Goal: Communication & Community: Answer question/provide support

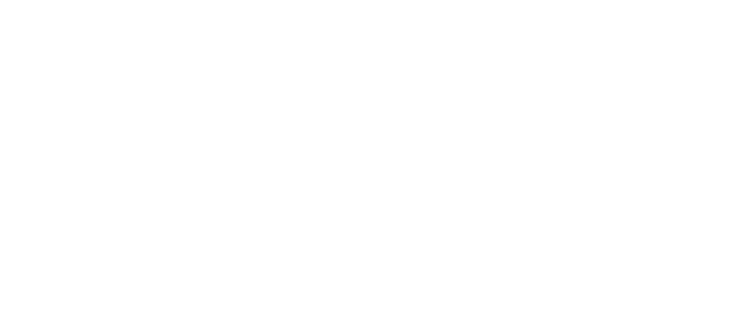
select select "message"
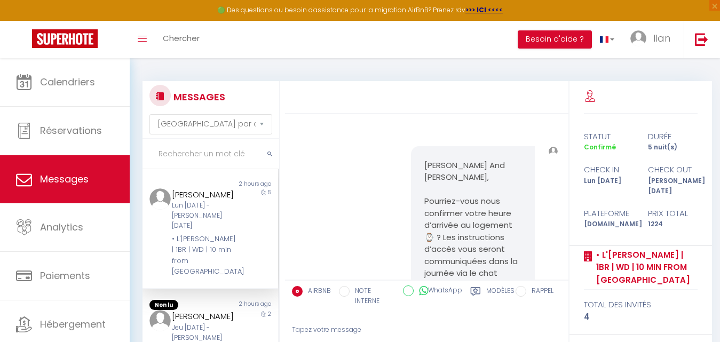
scroll to position [5760, 0]
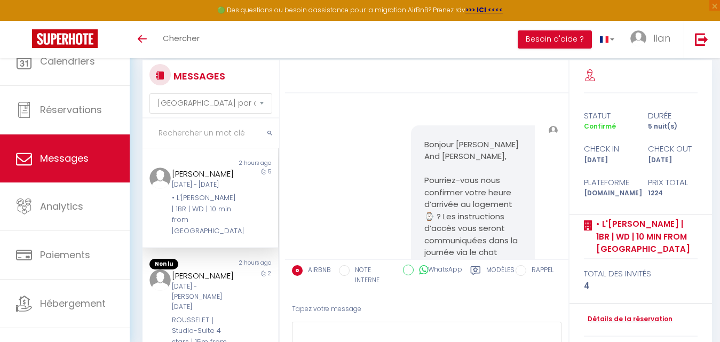
select select "message"
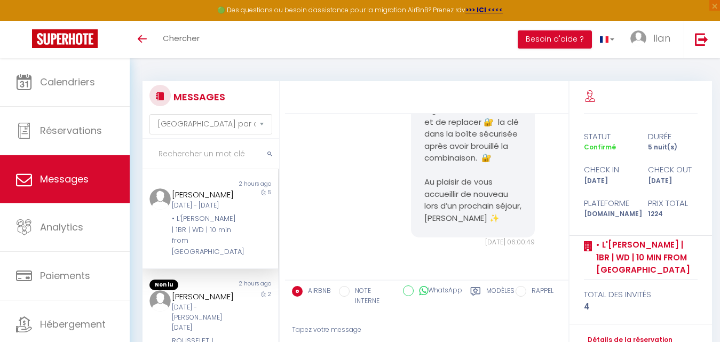
scroll to position [5760, 0]
click at [195, 154] on input "text" at bounding box center [211, 154] width 137 height 30
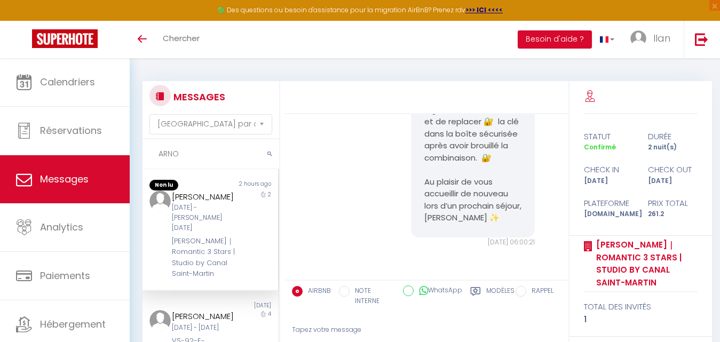
scroll to position [5388, 0]
type input "ARNO"
click at [225, 210] on div "Jeu [DATE] - [PERSON_NAME] [DATE]" at bounding box center [204, 218] width 65 height 30
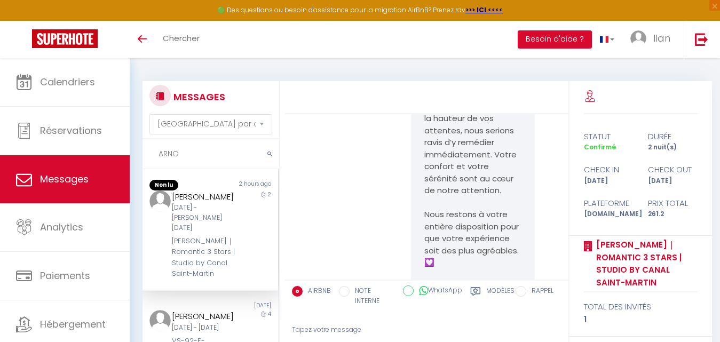
scroll to position [4473, 0]
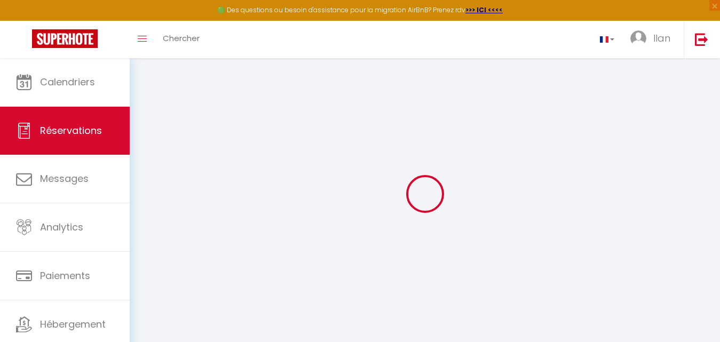
select select
checkbox input "false"
select select
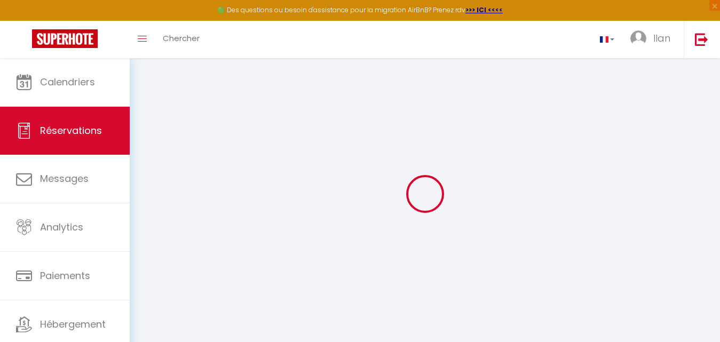
select select
checkbox input "false"
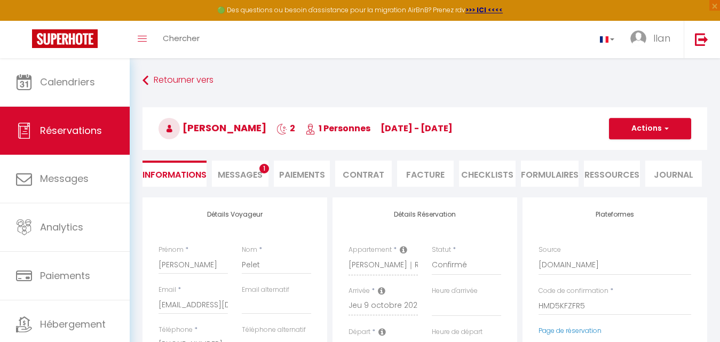
select select
checkbox input "false"
select select
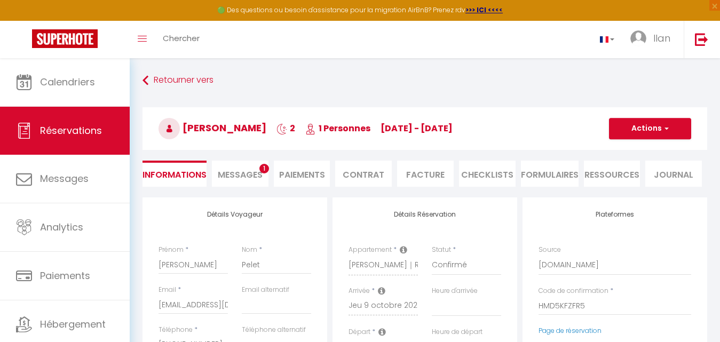
type input "49"
type input "5.2"
select select
checkbox input "false"
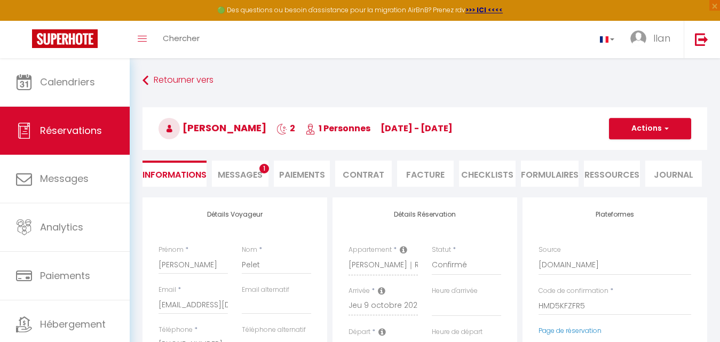
select select
checkbox input "false"
select select
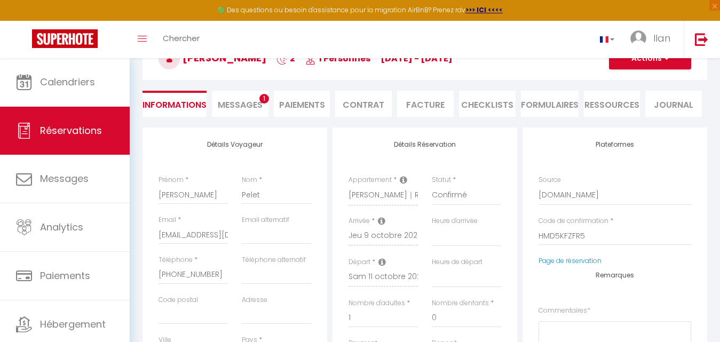
scroll to position [71, 0]
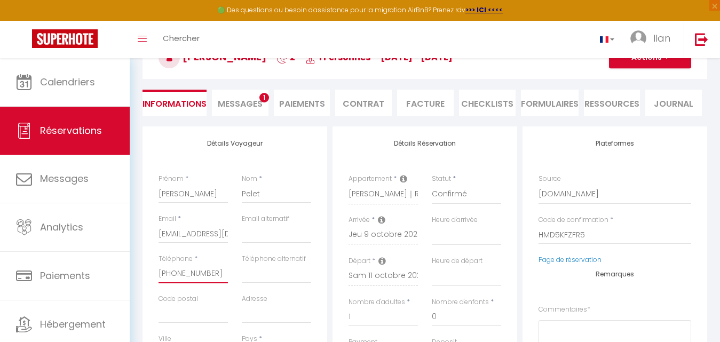
drag, startPoint x: 220, startPoint y: 274, endPoint x: 154, endPoint y: 273, distance: 65.2
click at [154, 273] on div "Téléphone * +33609335901" at bounding box center [193, 274] width 83 height 40
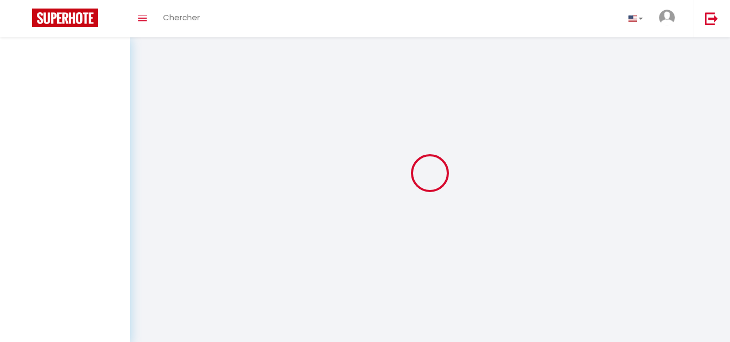
select select "message"
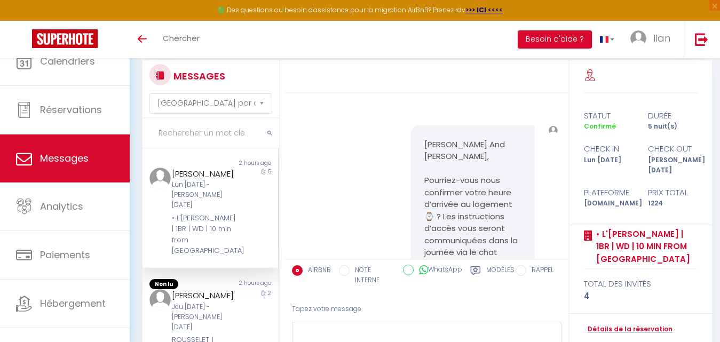
scroll to position [5760, 0]
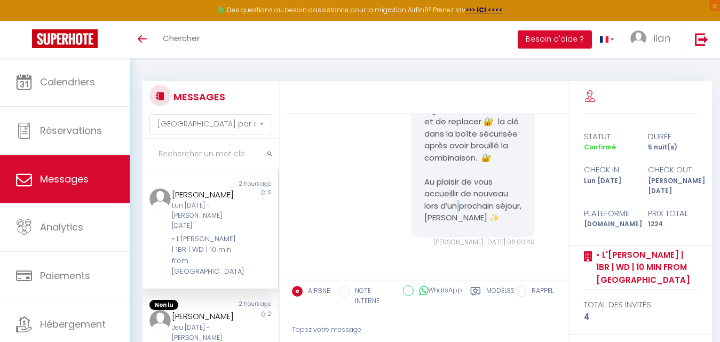
drag, startPoint x: 465, startPoint y: 219, endPoint x: 452, endPoint y: 218, distance: 12.8
click at [452, 218] on pre "[PERSON_NAME] And [PERSON_NAME], Nous espérons que vous avez apprécié votre séj…" at bounding box center [474, 74] width 98 height 301
copy pre "[PERSON_NAME] And [PERSON_NAME], Nous espérons que vous avez apprécié votre séj…"
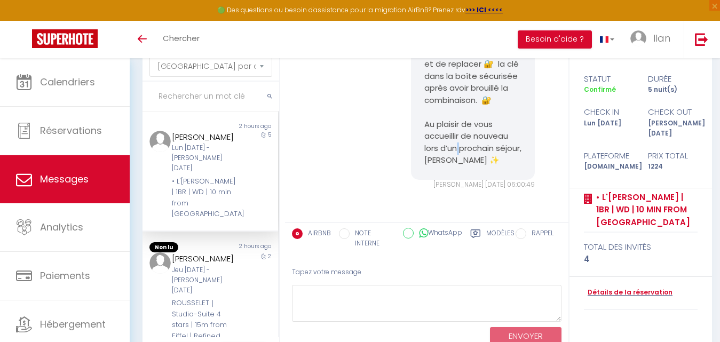
scroll to position [59, 0]
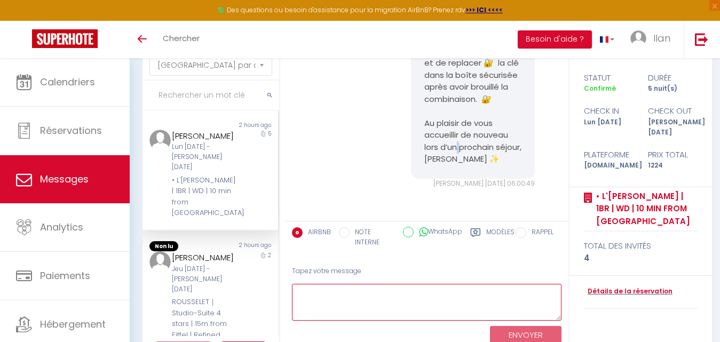
click at [348, 312] on textarea at bounding box center [427, 302] width 270 height 37
paste textarea "Bonjour [Prénom], Nous espérons que tout se passe bien [PERSON_NAME] votre séjo…"
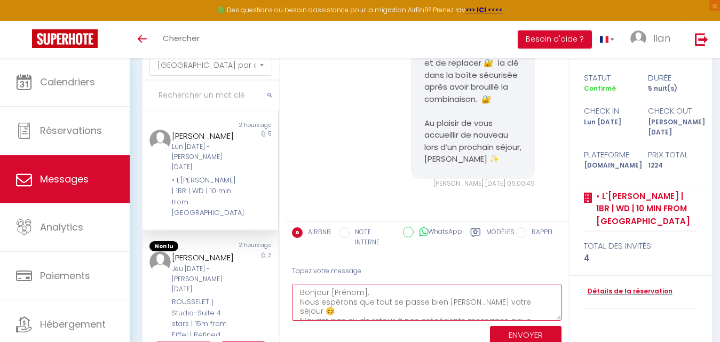
scroll to position [62, 0]
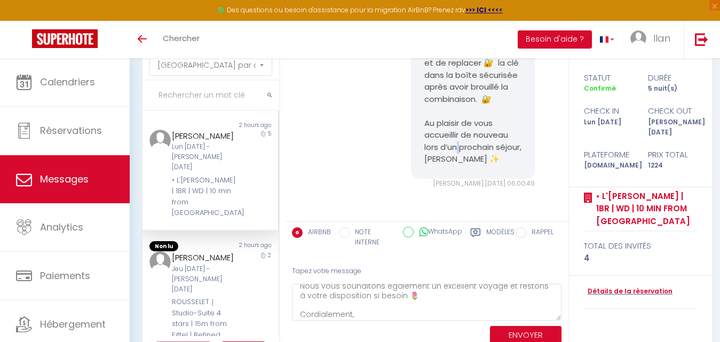
drag, startPoint x: 461, startPoint y: 159, endPoint x: 456, endPoint y: 159, distance: 5.9
click at [456, 159] on pre "[PERSON_NAME] And [PERSON_NAME], Nous espérons que vous avez apprécié votre séj…" at bounding box center [474, 15] width 98 height 301
copy pre "[PERSON_NAME] And [PERSON_NAME], Nous espérons que vous avez apprécié votre séj…"
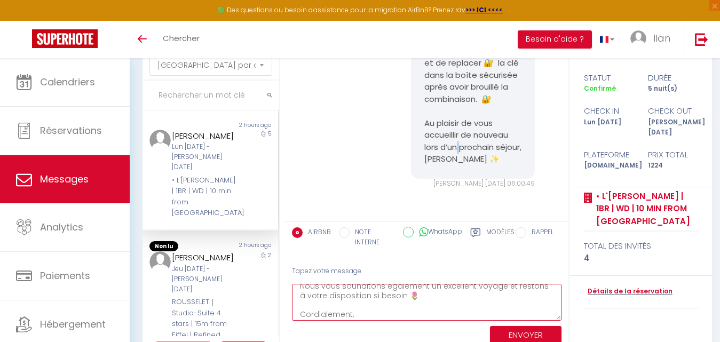
click at [328, 312] on textarea "Bonjour [Prénom], Nous espérons que tout se passe bien [PERSON_NAME] votre séjo…" at bounding box center [427, 302] width 270 height 37
paste textarea "✨"
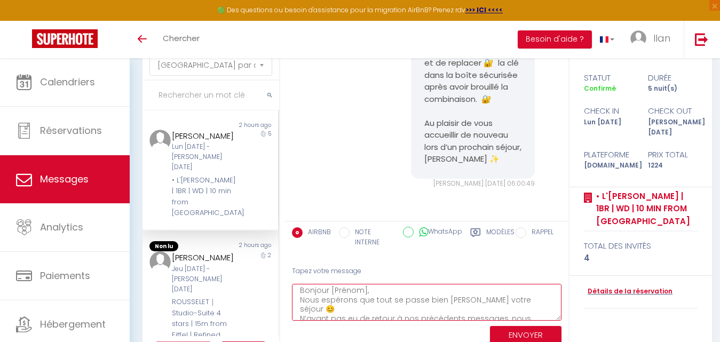
click at [369, 289] on textarea "Bonjour [Prénom], Nous espérons que tout se passe bien [PERSON_NAME] votre séjo…" at bounding box center [427, 302] width 270 height 37
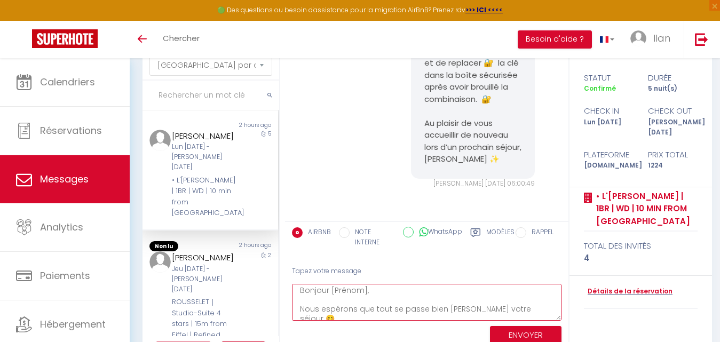
scroll to position [12, 0]
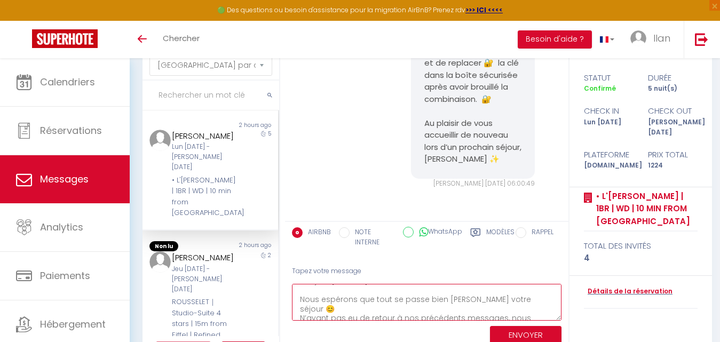
type textarea "Bonjour [Prénom], Nous espérons que tout se passe bien [PERSON_NAME] votre séjo…"
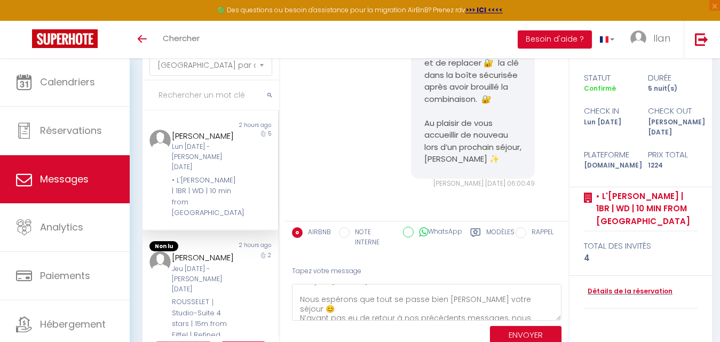
click at [203, 96] on input "text" at bounding box center [211, 96] width 137 height 30
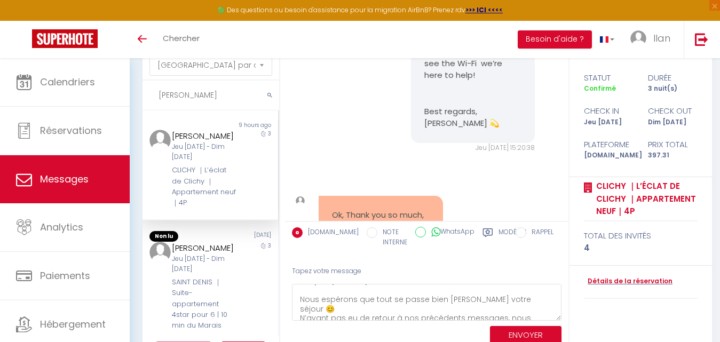
scroll to position [7713, 0]
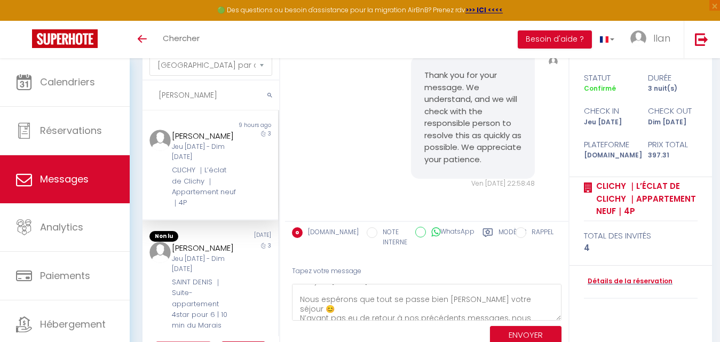
type input "[PERSON_NAME]"
click at [229, 162] on div "Jeu [DATE] - Dim [DATE]" at bounding box center [204, 152] width 65 height 20
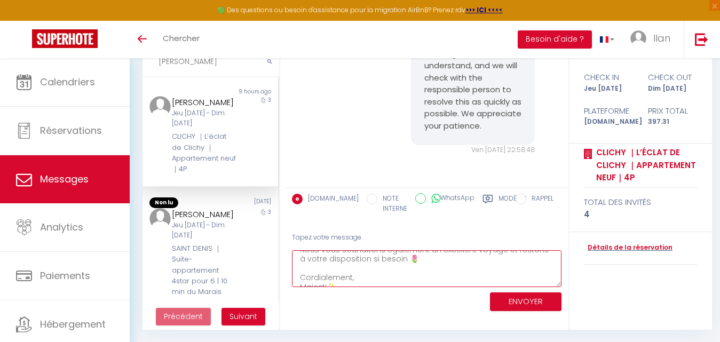
scroll to position [93, 0]
drag, startPoint x: 302, startPoint y: 300, endPoint x: 375, endPoint y: 344, distance: 86.3
click at [375, 249] on html "🟢 Des questions ou besoin d'assistance pour la migration AirBnB? Prenez rdv >>>…" at bounding box center [360, 78] width 720 height 342
type textarea "Bonjour [Prénom],"
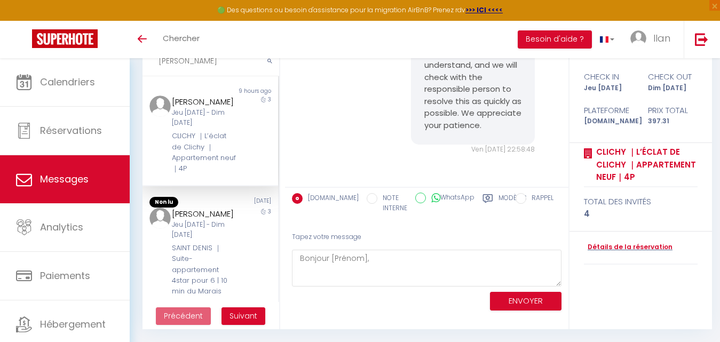
click at [471, 319] on div "Hello [PERSON_NAME], If you plan to arrive after 10 PM ⏰, please let us know in…" at bounding box center [427, 159] width 285 height 342
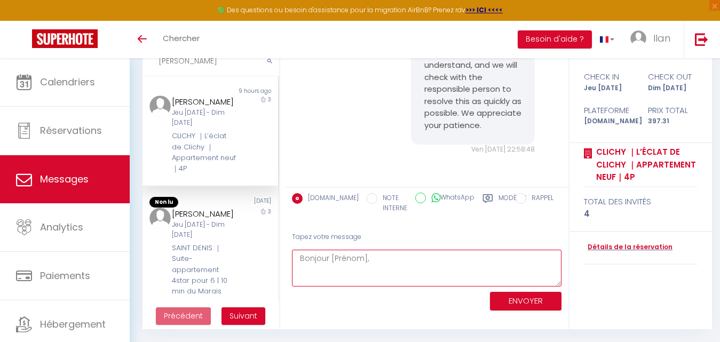
drag, startPoint x: 372, startPoint y: 267, endPoint x: 292, endPoint y: 258, distance: 80.6
click at [292, 258] on div "Tapez votre message Bonjour [Prénom], ENVOYER" at bounding box center [427, 269] width 284 height 91
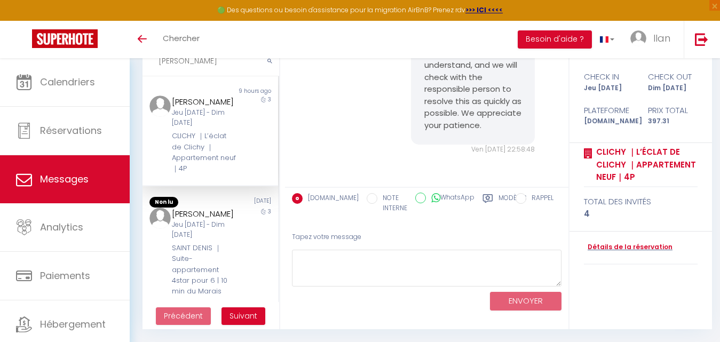
click at [231, 138] on div "[PERSON_NAME] Jeu [DATE] - Dim [DATE] CLICHY ｜L’éclat de Clichy ｜Appartement ne…" at bounding box center [204, 135] width 79 height 79
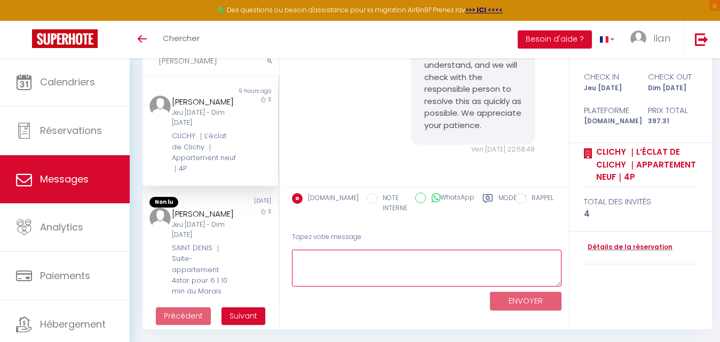
click at [328, 263] on textarea at bounding box center [427, 268] width 270 height 37
paste textarea "Bonjour, Je suis [PERSON_NAME], responsable chez Majesti Paris. Suite à l’analy…"
type textarea "Bonjour, Je suis [PERSON_NAME], responsable chez Majesti Paris. Suite à l’analy…"
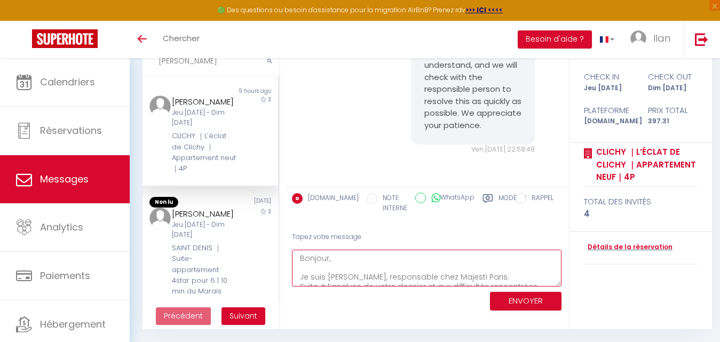
drag, startPoint x: 359, startPoint y: 278, endPoint x: 301, endPoint y: 253, distance: 63.9
click at [301, 253] on textarea "Bonjour, Je suis [PERSON_NAME], responsable chez Majesti Paris. Suite à l’analy…" at bounding box center [427, 268] width 270 height 37
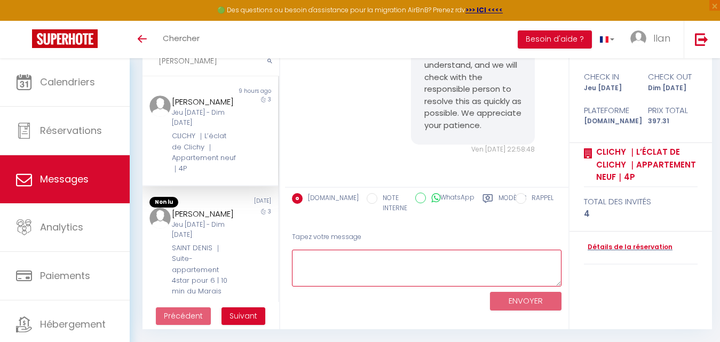
click at [328, 264] on textarea at bounding box center [427, 268] width 270 height 37
paste textarea "Hello, I'm [PERSON_NAME], a manager at [GEOGRAPHIC_DATA]. Following our review …"
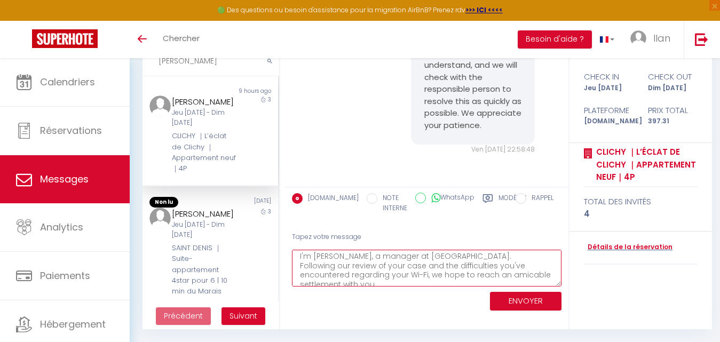
scroll to position [2, 0]
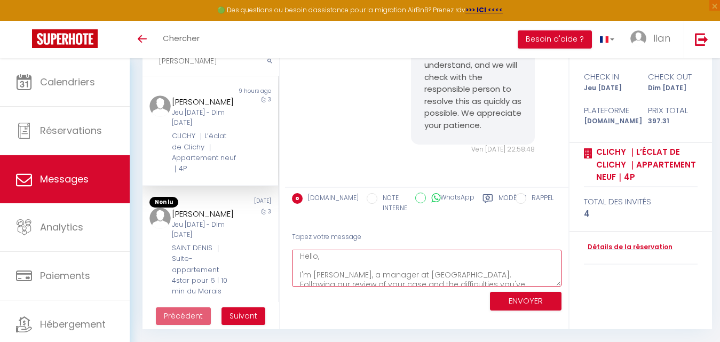
click at [317, 267] on textarea "Hello, I'm [PERSON_NAME], a manager at [GEOGRAPHIC_DATA]. Following our review …" at bounding box center [427, 268] width 270 height 37
type textarea "Hello [PERSON_NAME], I'm [PERSON_NAME], a manager at [GEOGRAPHIC_DATA]. Followi…"
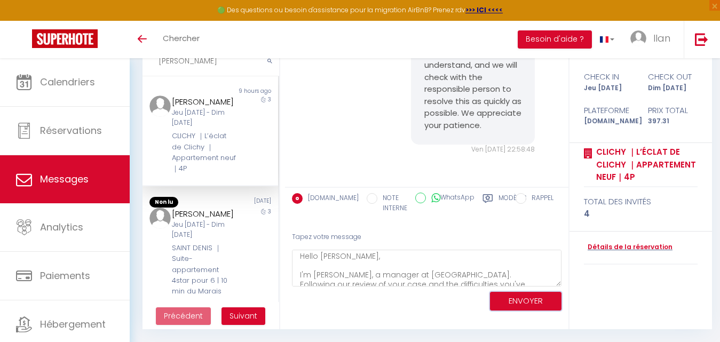
click at [515, 299] on button "ENVOYER" at bounding box center [526, 301] width 72 height 19
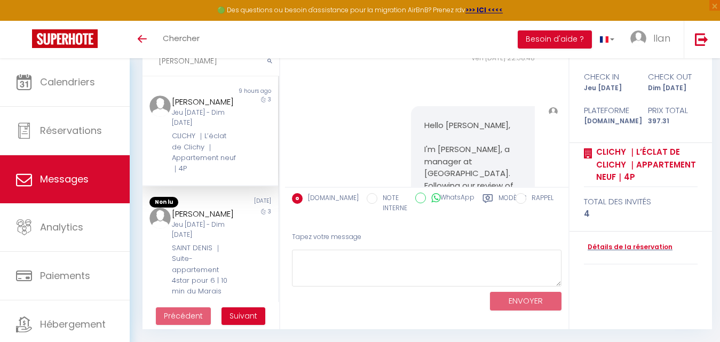
scroll to position [0, 0]
